Goal: Task Accomplishment & Management: Use online tool/utility

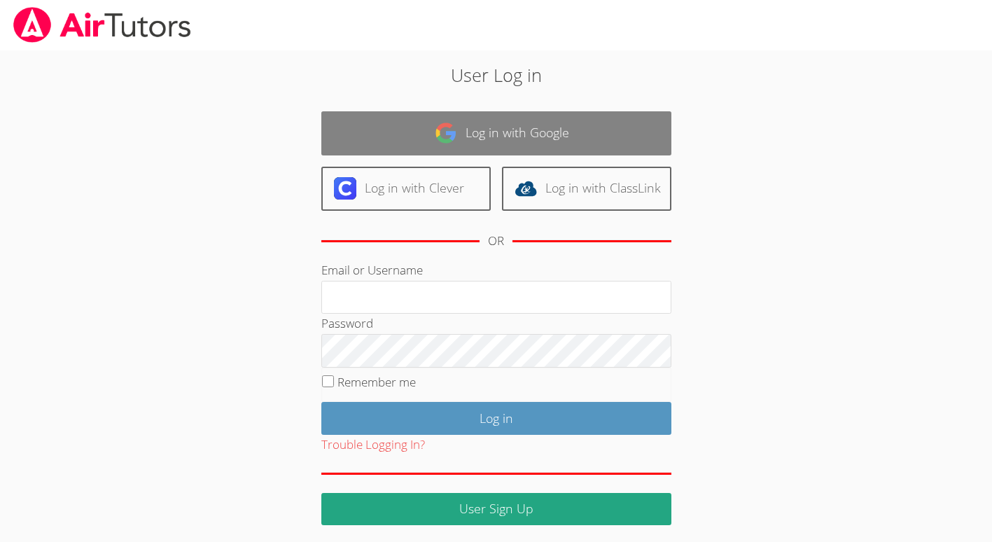
click at [537, 123] on link "Log in with Google" at bounding box center [496, 133] width 350 height 44
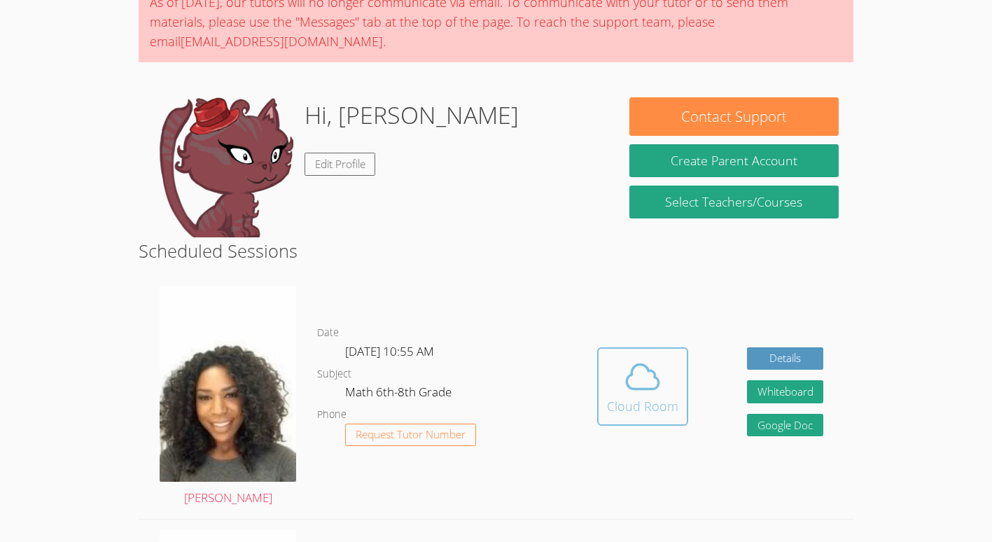
scroll to position [130, 0]
click at [665, 379] on span at bounding box center [642, 375] width 71 height 39
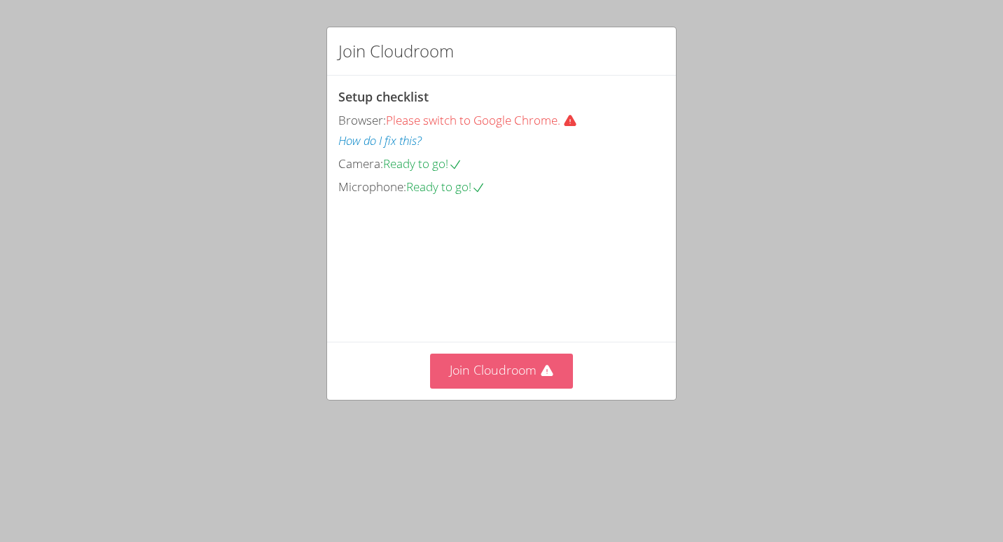
click at [520, 388] on button "Join Cloudroom" at bounding box center [502, 371] width 144 height 34
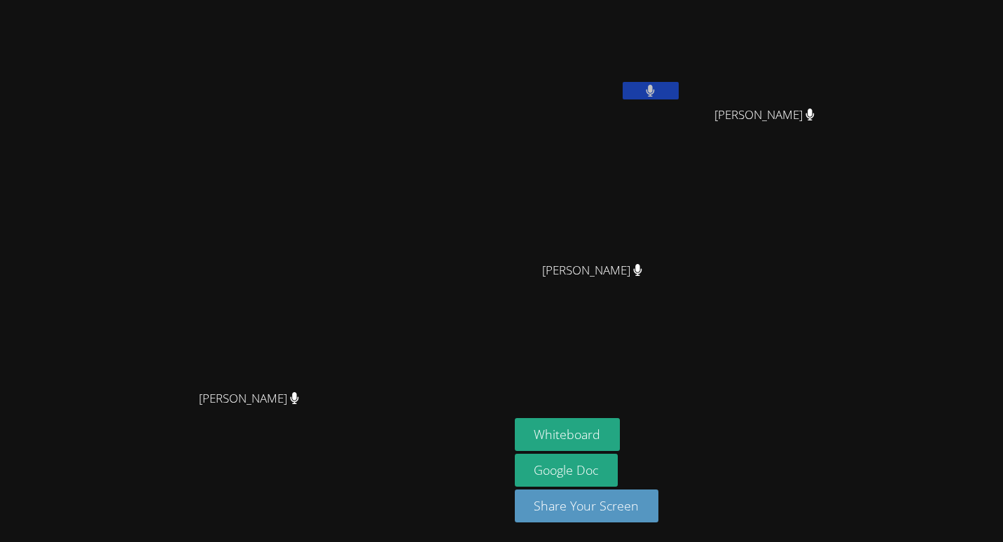
click at [359, 126] on video at bounding box center [254, 243] width 210 height 280
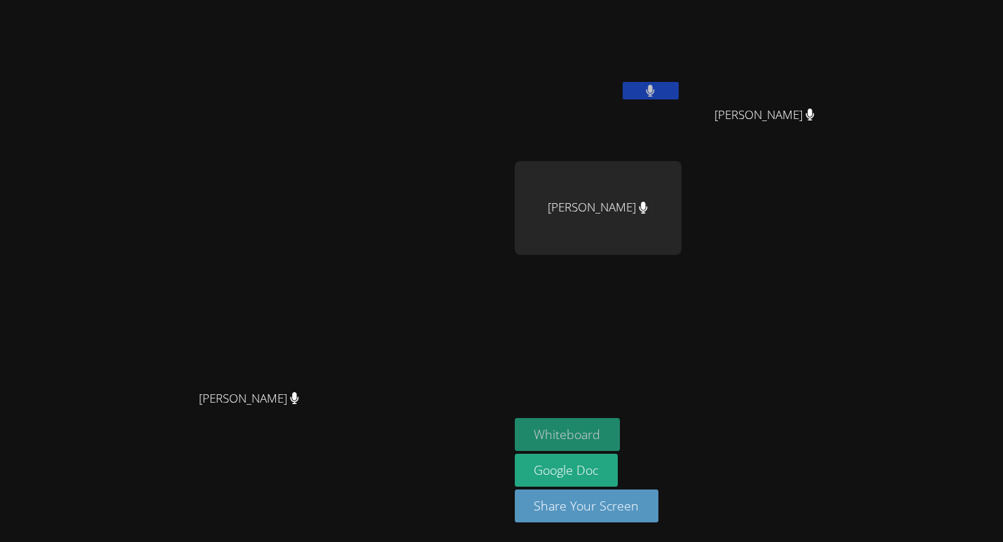
click at [620, 433] on button "Whiteboard" at bounding box center [568, 434] width 106 height 33
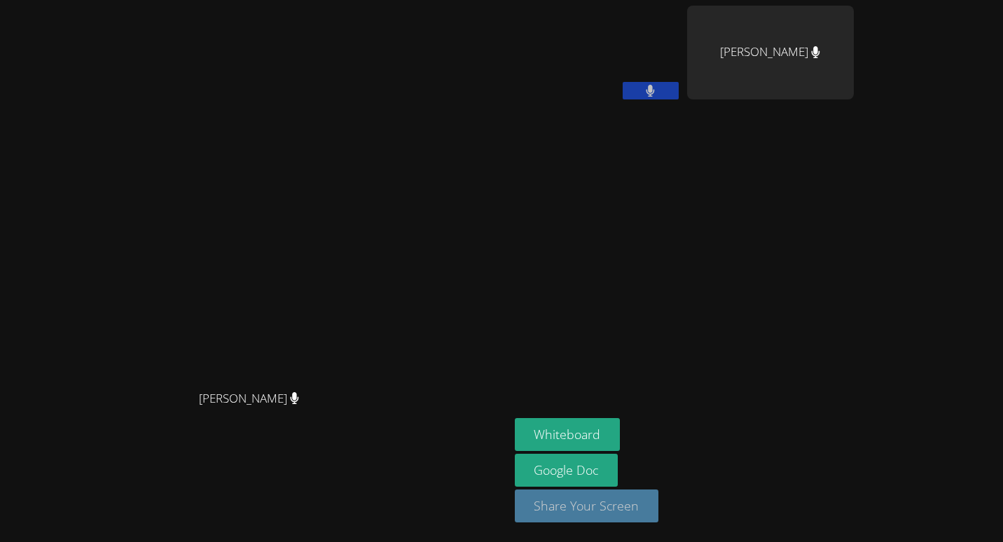
click at [659, 506] on button "Share Your Screen" at bounding box center [587, 505] width 144 height 33
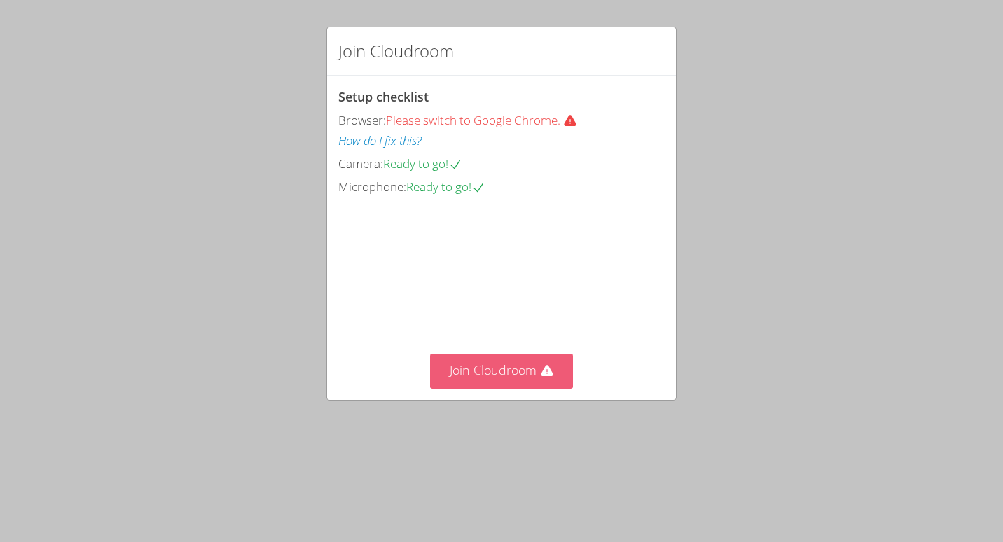
click at [476, 388] on button "Join Cloudroom" at bounding box center [502, 371] width 144 height 34
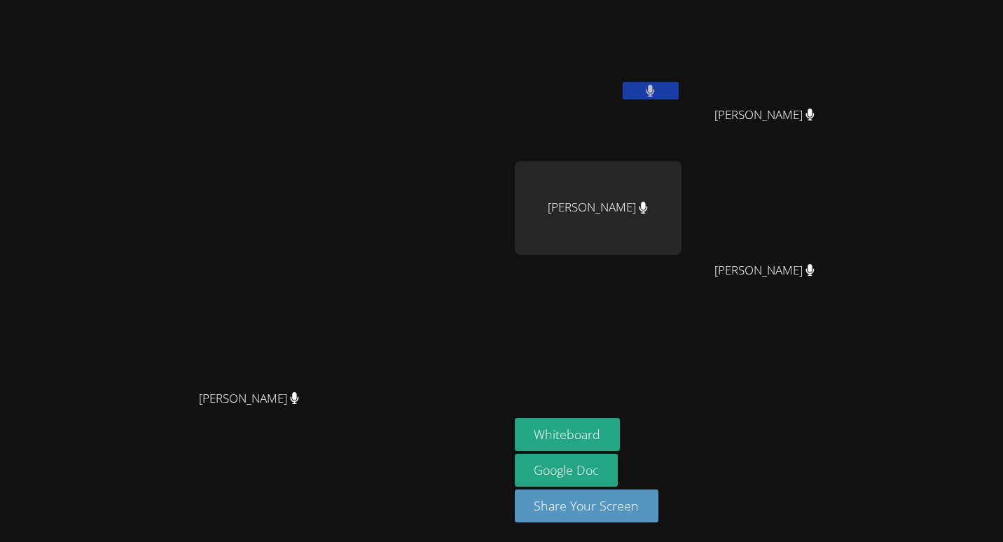
click at [323, 134] on video at bounding box center [254, 243] width 210 height 280
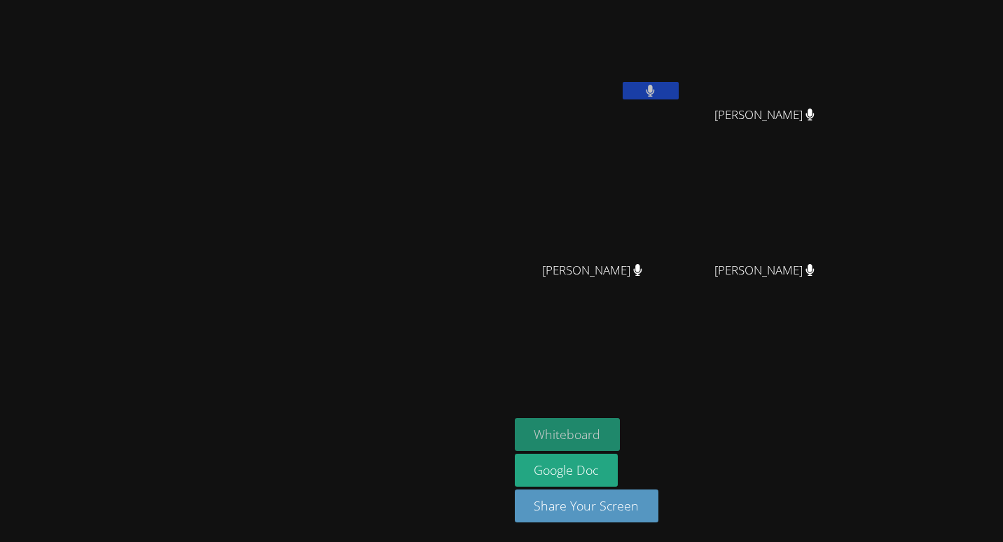
click at [620, 424] on button "Whiteboard" at bounding box center [568, 434] width 106 height 33
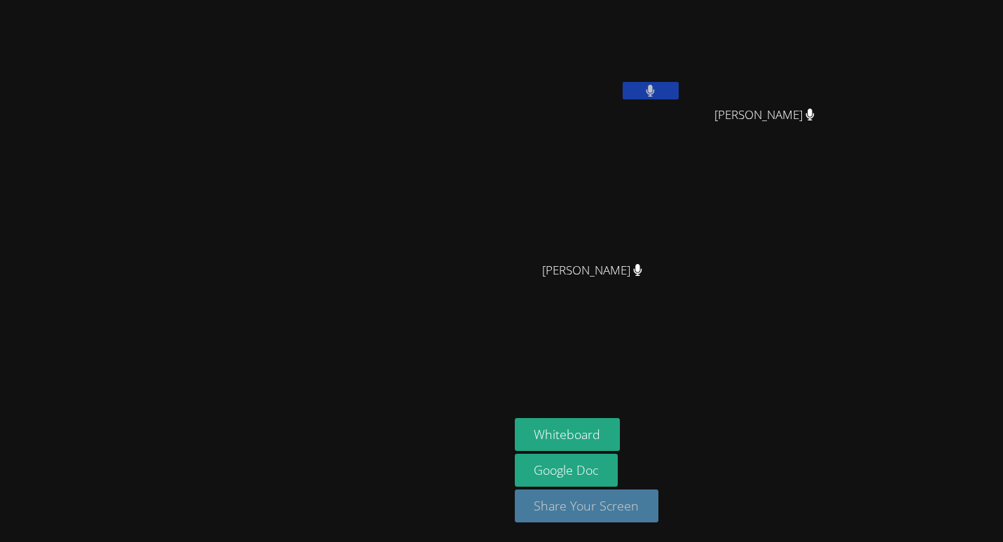
click at [659, 506] on button "Share Your Screen" at bounding box center [587, 505] width 144 height 33
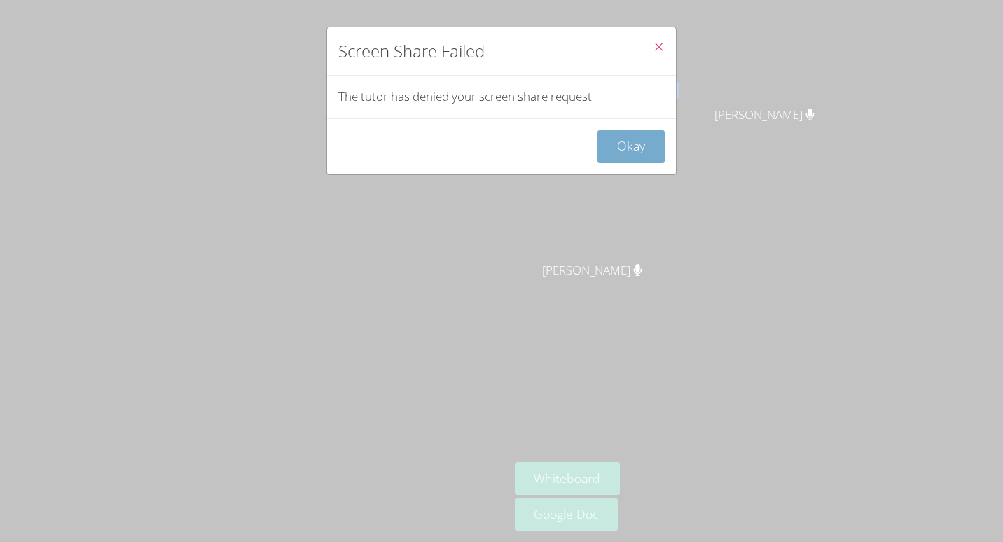
click at [597, 140] on button "Okay" at bounding box center [630, 146] width 67 height 33
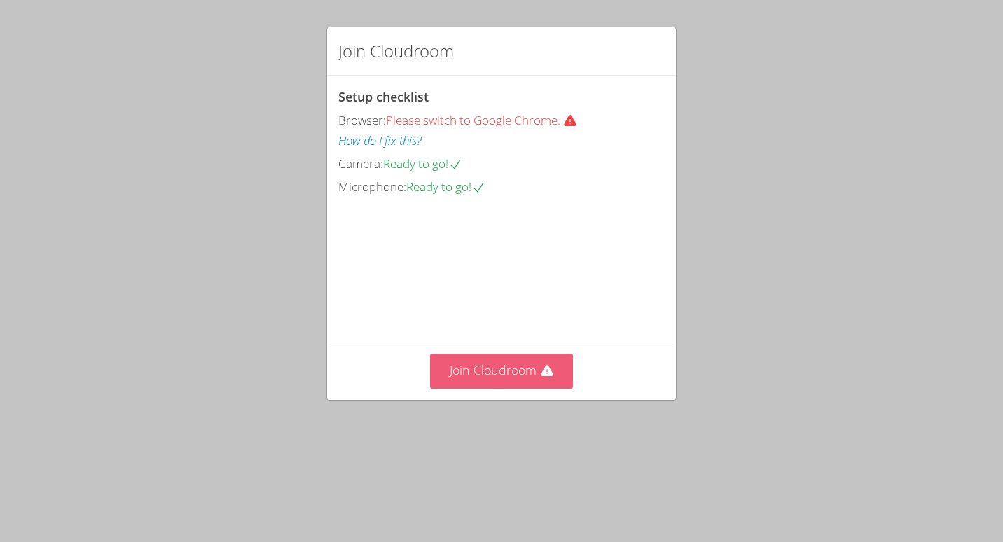
click at [496, 388] on button "Join Cloudroom" at bounding box center [502, 371] width 144 height 34
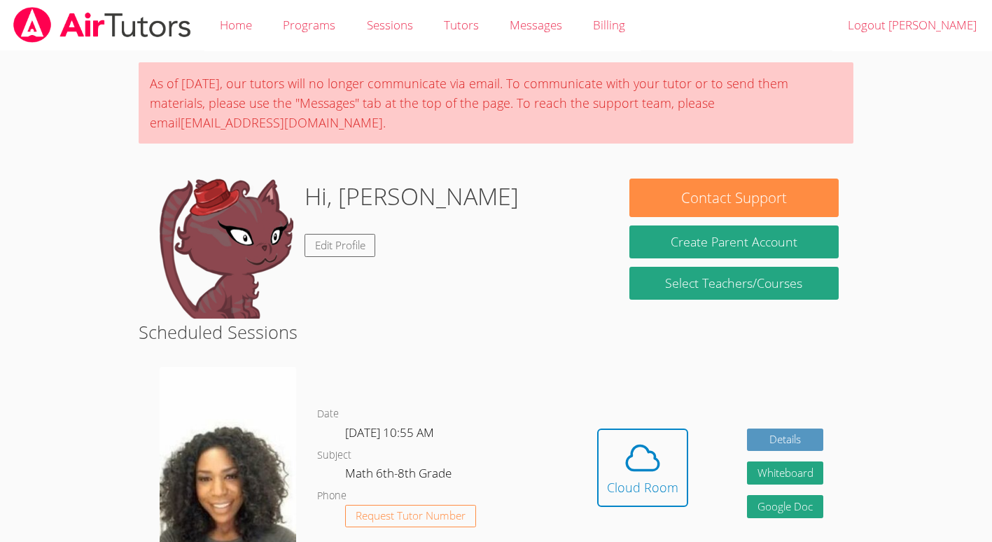
scroll to position [68, 0]
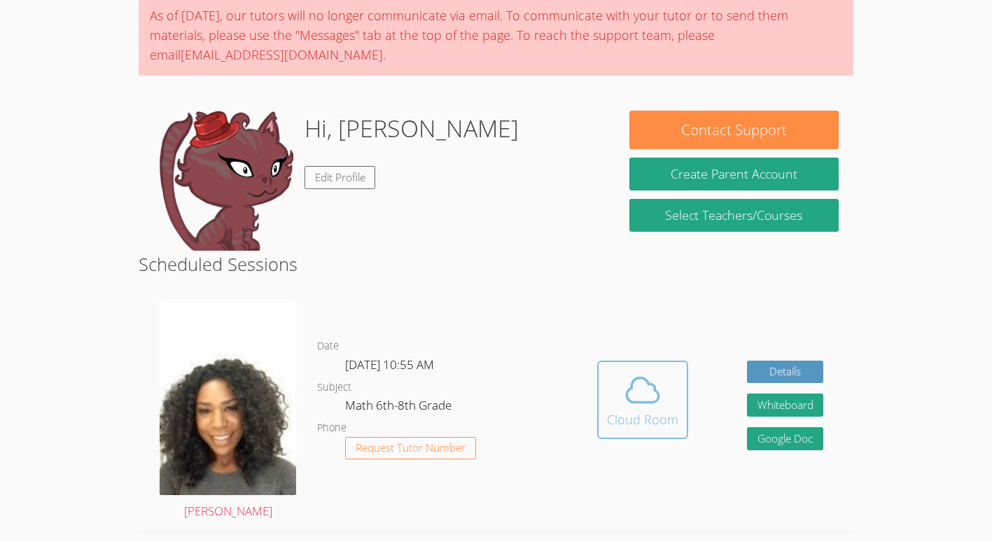
click at [662, 406] on span at bounding box center [642, 389] width 71 height 39
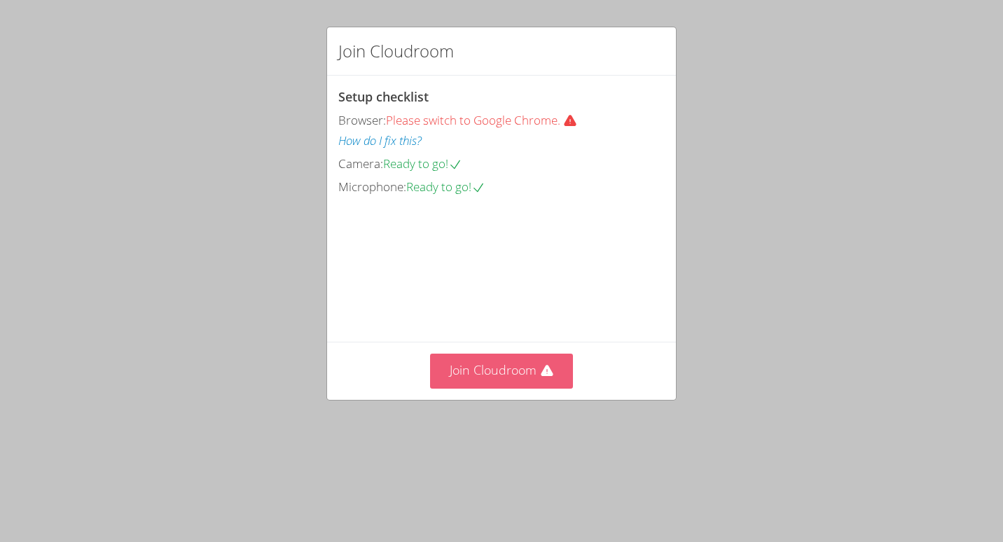
click at [480, 388] on button "Join Cloudroom" at bounding box center [502, 371] width 144 height 34
